Goal: Transaction & Acquisition: Purchase product/service

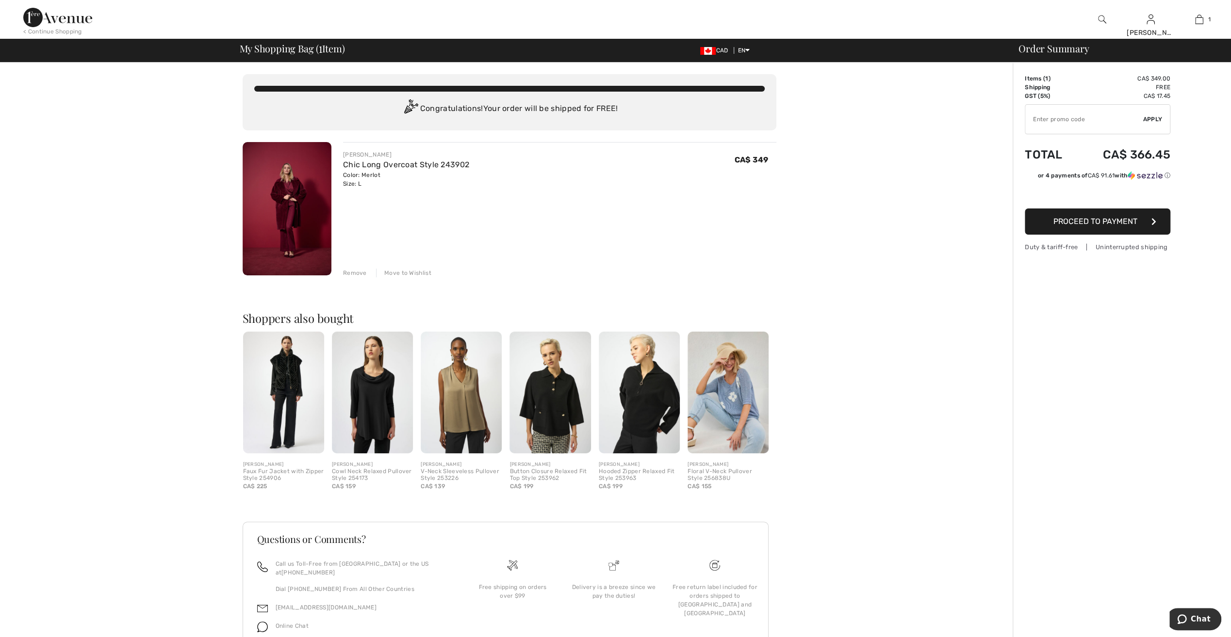
click at [1076, 117] on input "TEXT" at bounding box center [1084, 119] width 118 height 29
type input "LIVE10"
click at [1149, 121] on span "Apply" at bounding box center [1152, 119] width 19 height 9
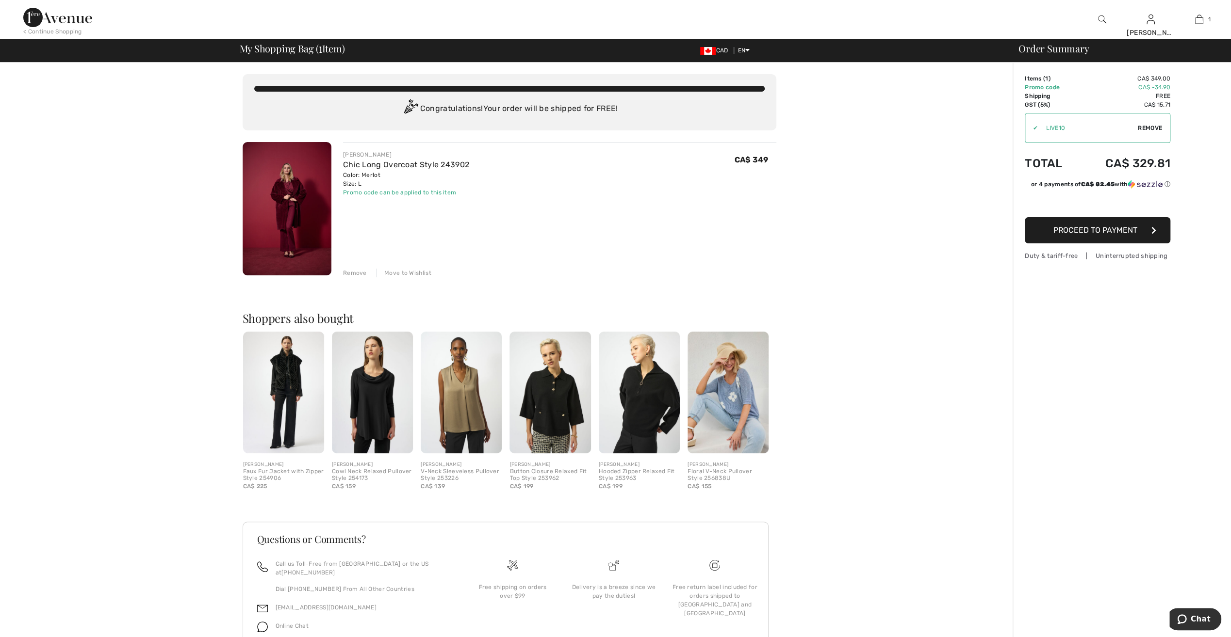
click at [1112, 231] on span "Proceed to Payment" at bounding box center [1095, 230] width 84 height 9
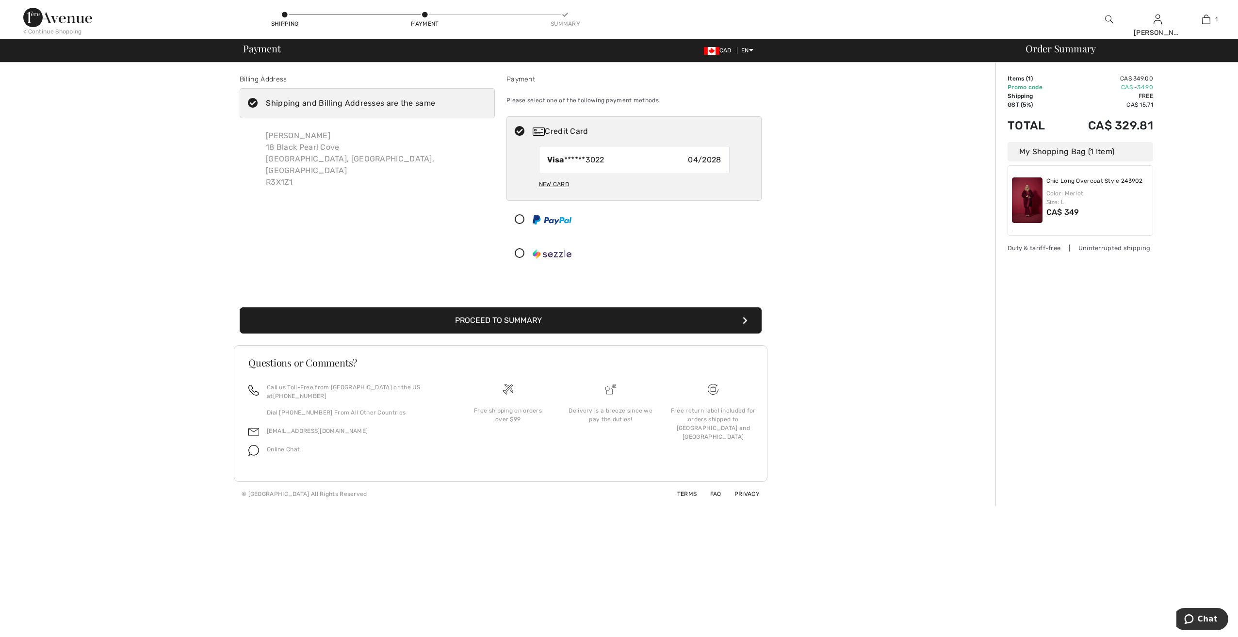
click at [619, 313] on button "Proceed to Summary" at bounding box center [501, 321] width 522 height 26
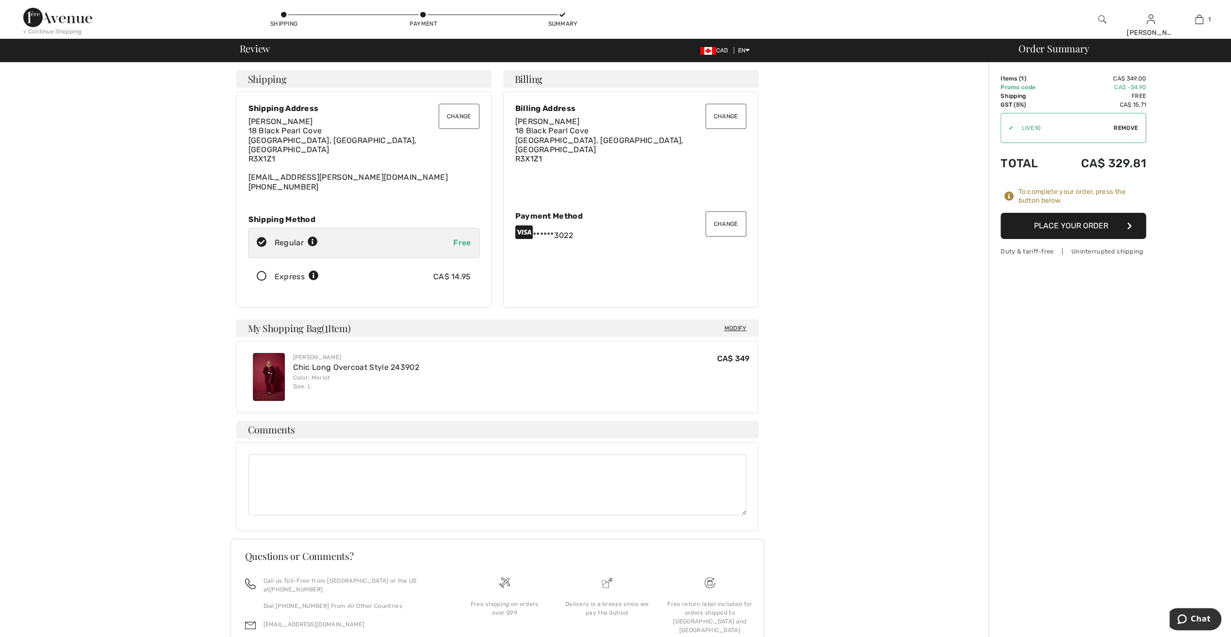
click at [1077, 224] on button "Place Your Order" at bounding box center [1073, 226] width 146 height 26
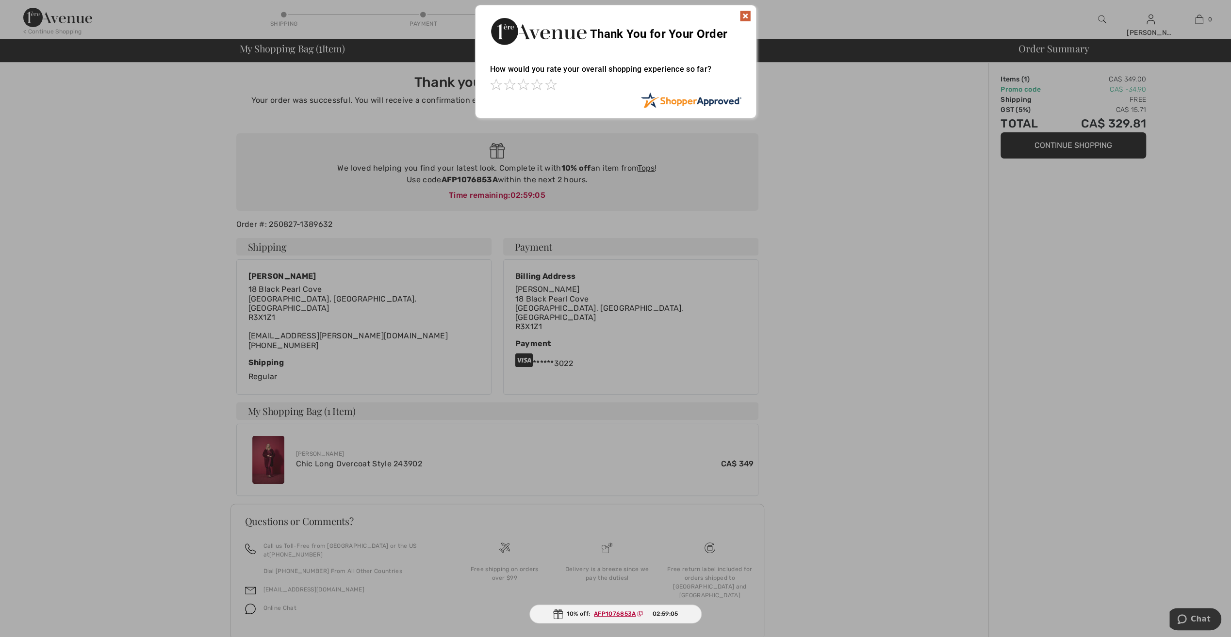
click at [748, 16] on img at bounding box center [745, 16] width 12 height 12
